Goal: Task Accomplishment & Management: Use online tool/utility

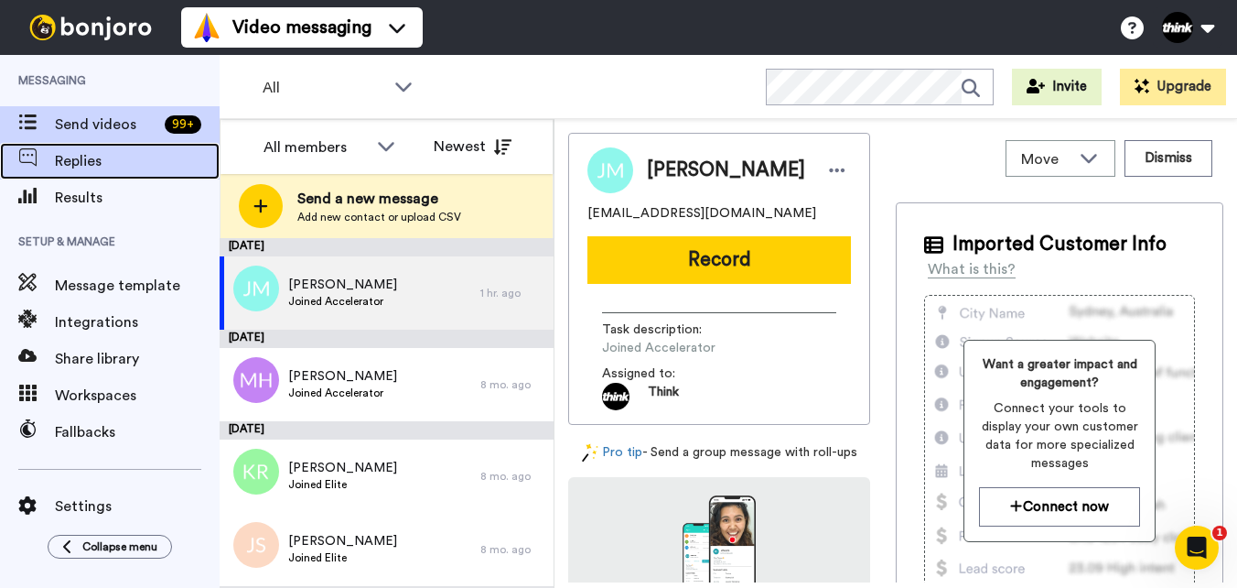
click at [131, 167] on span "Replies" at bounding box center [137, 161] width 165 height 22
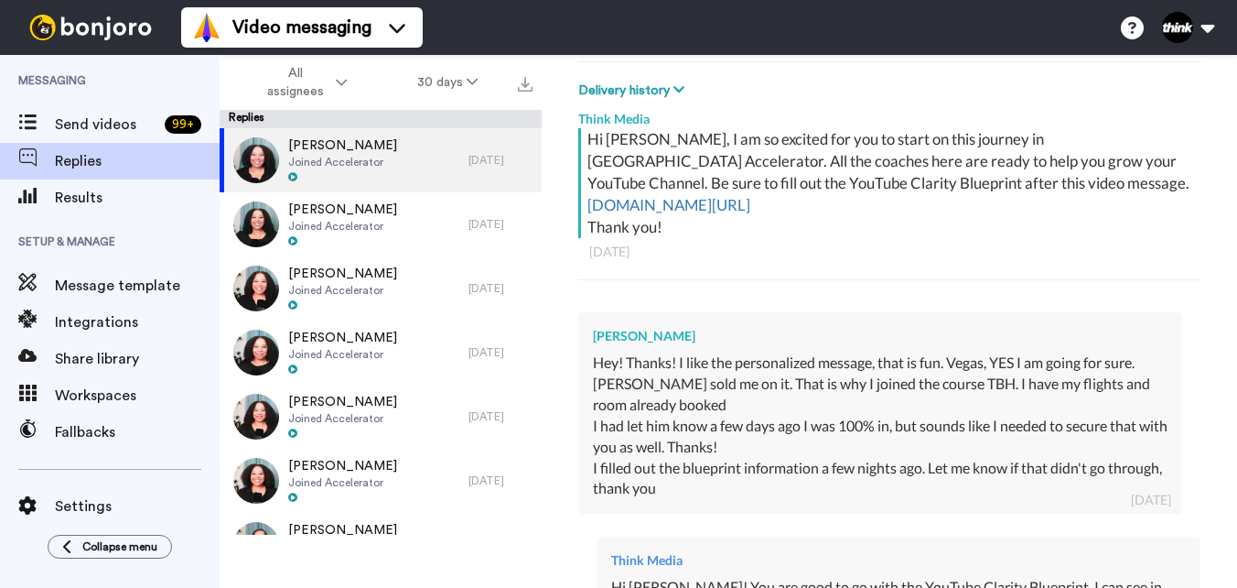
scroll to position [468, 0]
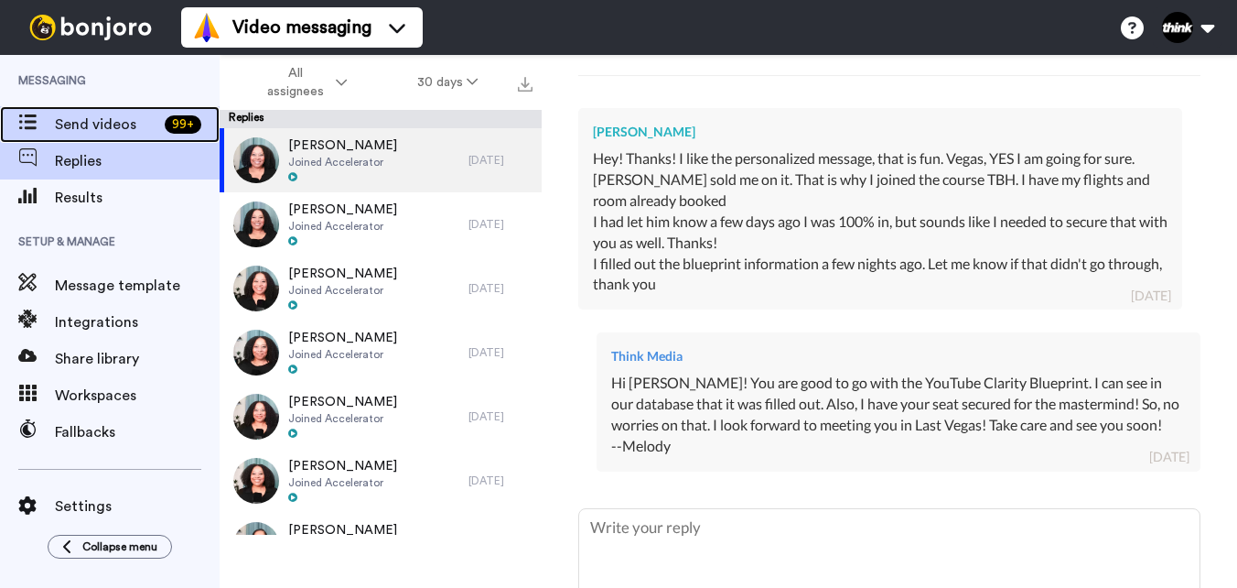
click at [87, 124] on span "Send videos" at bounding box center [106, 124] width 103 height 22
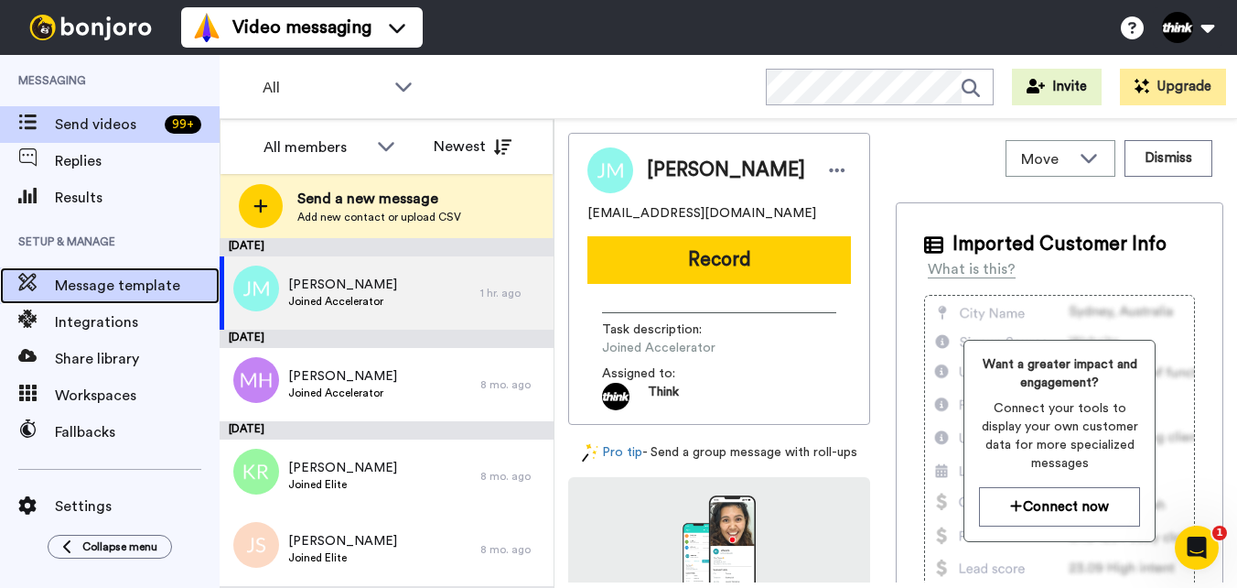
click at [92, 291] on span "Message template" at bounding box center [137, 286] width 165 height 22
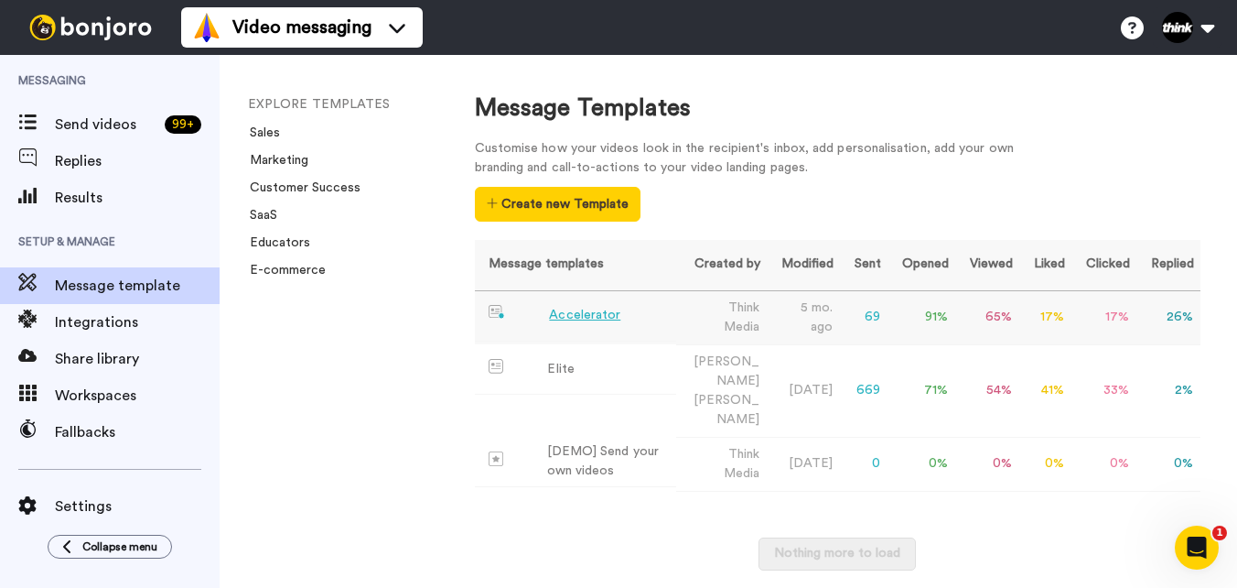
click at [591, 310] on div "Accelerator" at bounding box center [584, 315] width 71 height 19
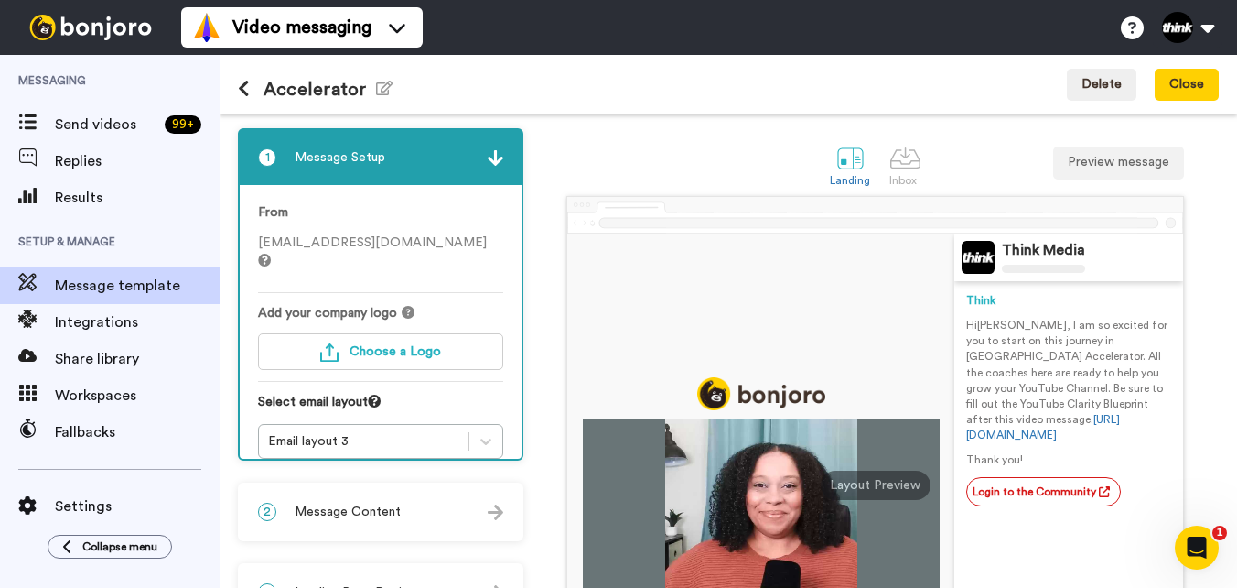
drag, startPoint x: 1039, startPoint y: 440, endPoint x: 953, endPoint y: 421, distance: 88.2
click at [955, 421] on div "Think Media Think Hi Tom , I am so excited for you to start on this journey in …" at bounding box center [1069, 484] width 229 height 503
copy link "https://go.thinkmedia.com/clarity-blueprint-form"
